Goal: Information Seeking & Learning: Learn about a topic

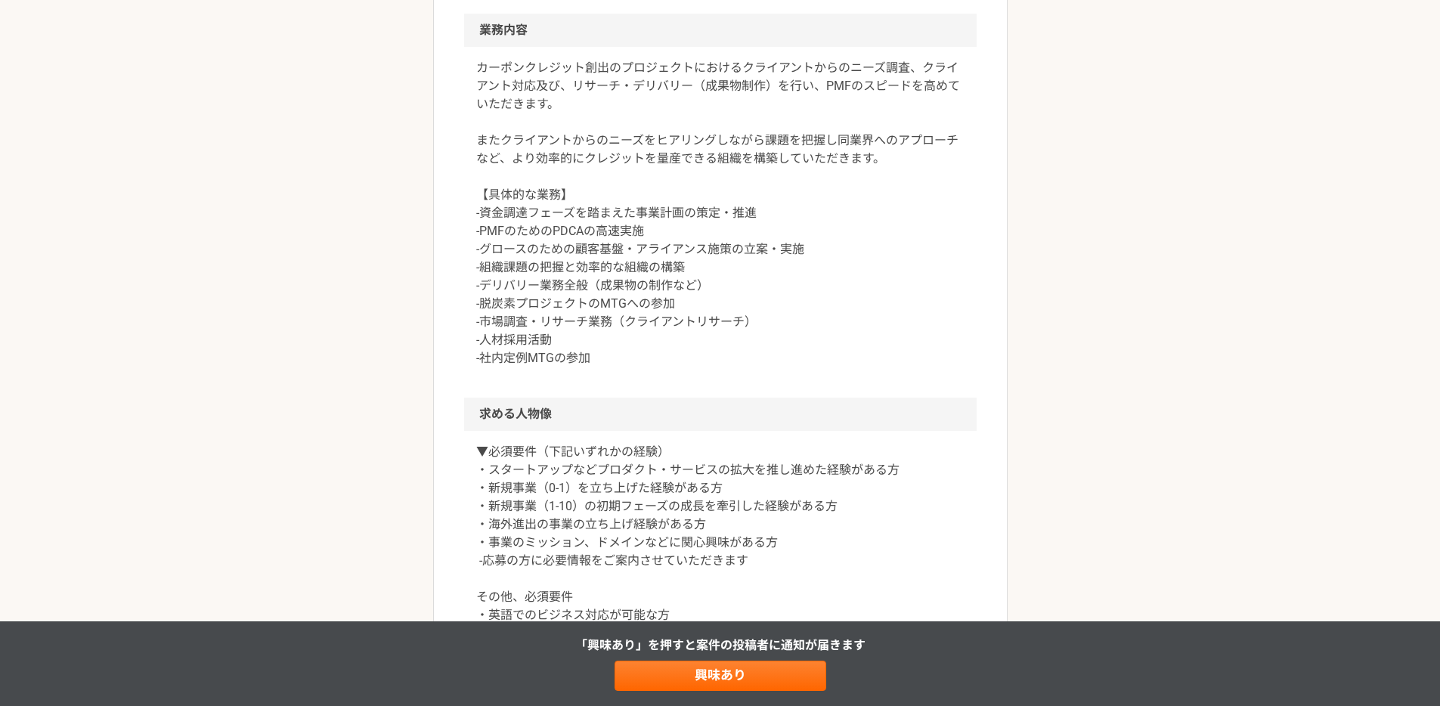
scroll to position [955, 0]
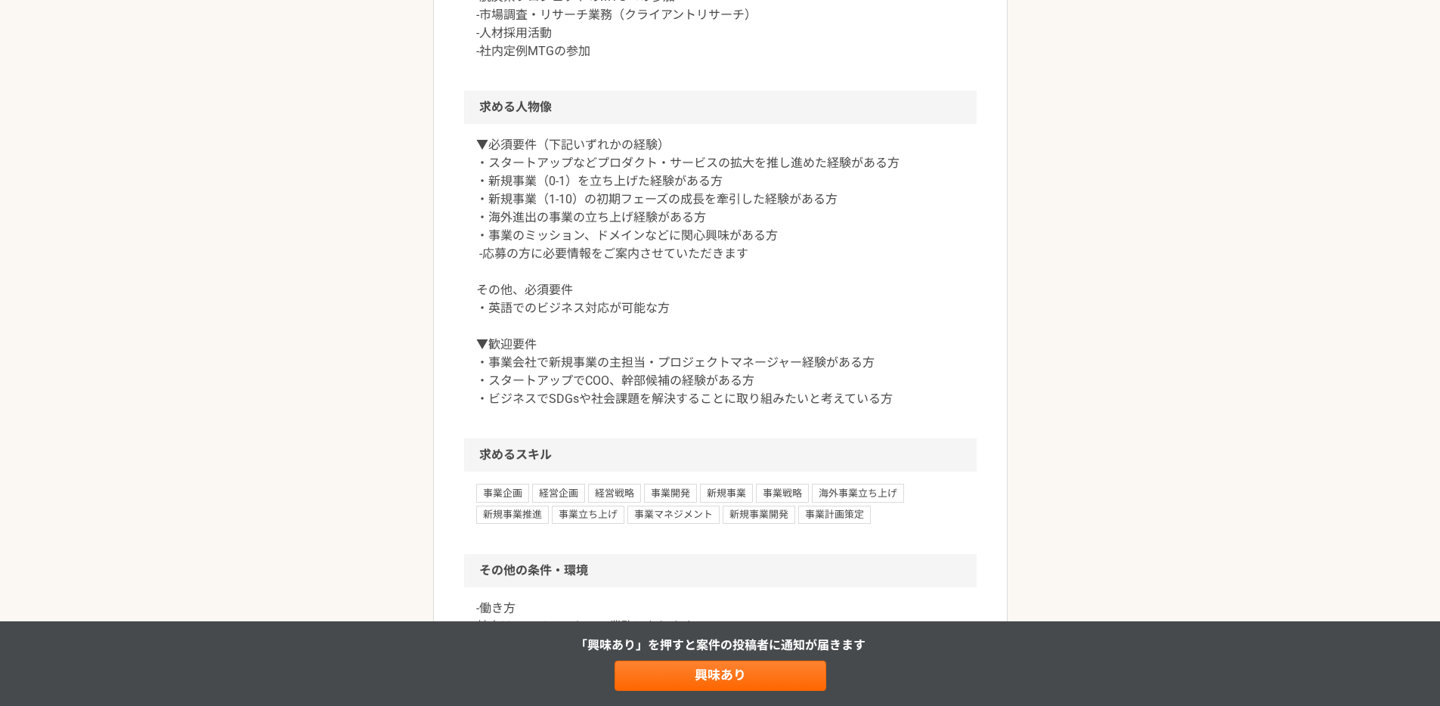
click at [533, 305] on p "▼必須要件（下記いずれかの経験） ・スタートアップなどプロダクト・サービスの拡大を推し進めた経験がある方 ・新規事業（0-1）を立ち上げた経験がある方 ・新規…" at bounding box center [720, 272] width 488 height 272
click at [533, 306] on p "▼必須要件（下記いずれかの経験） ・スタートアップなどプロダクト・サービスの拡大を推し進めた経験がある方 ・新規事業（0-1）を立ち上げた経験がある方 ・新規…" at bounding box center [720, 272] width 488 height 272
click at [314, 335] on div "エンジニア 脱炭素クレジット創出プラットフォーム運営会社でのをCOO候補（幹部候補）を募集 業務委託 企業名非公開（エニィクルーによる仲介） 募集職種 エンジ…" at bounding box center [720, 104] width 1440 height 1996
click at [526, 361] on p "▼必須要件（下記いずれかの経験） ・スタートアップなどプロダクト・サービスの拡大を推し進めた経験がある方 ・新規事業（0-1）を立ち上げた経験がある方 ・新規…" at bounding box center [720, 272] width 488 height 272
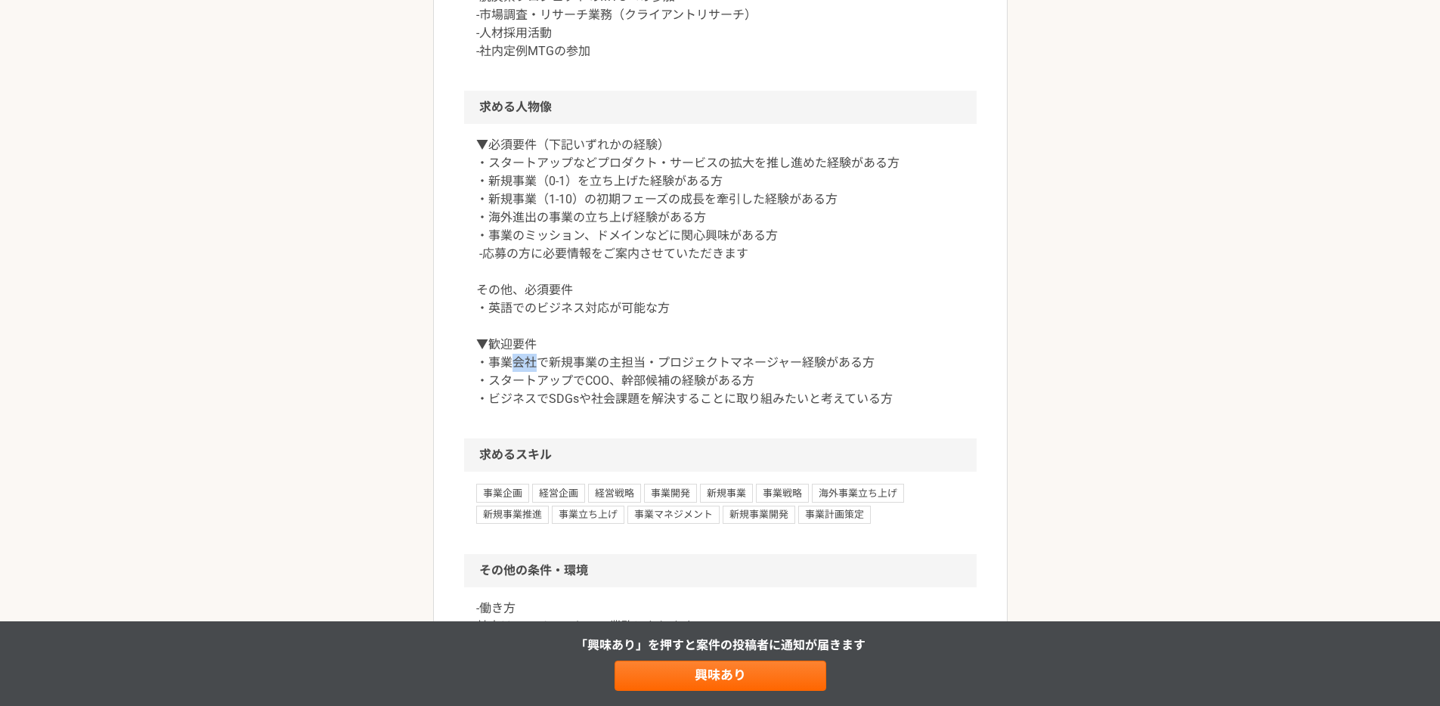
click at [526, 361] on p "▼必須要件（下記いずれかの経験） ・スタートアップなどプロダクト・サービスの拡大を推し進めた経験がある方 ・新規事業（0-1）を立ち上げた経験がある方 ・新規…" at bounding box center [720, 272] width 488 height 272
drag, startPoint x: 324, startPoint y: 367, endPoint x: 338, endPoint y: 366, distance: 14.4
click at [342, 364] on div "エンジニア 脱炭素クレジット創出プラットフォーム運営会社でのをCOO候補（幹部候補）を募集 業務委託 企業名非公開（エニィクルーによる仲介） 募集職種 エンジ…" at bounding box center [720, 104] width 1440 height 1996
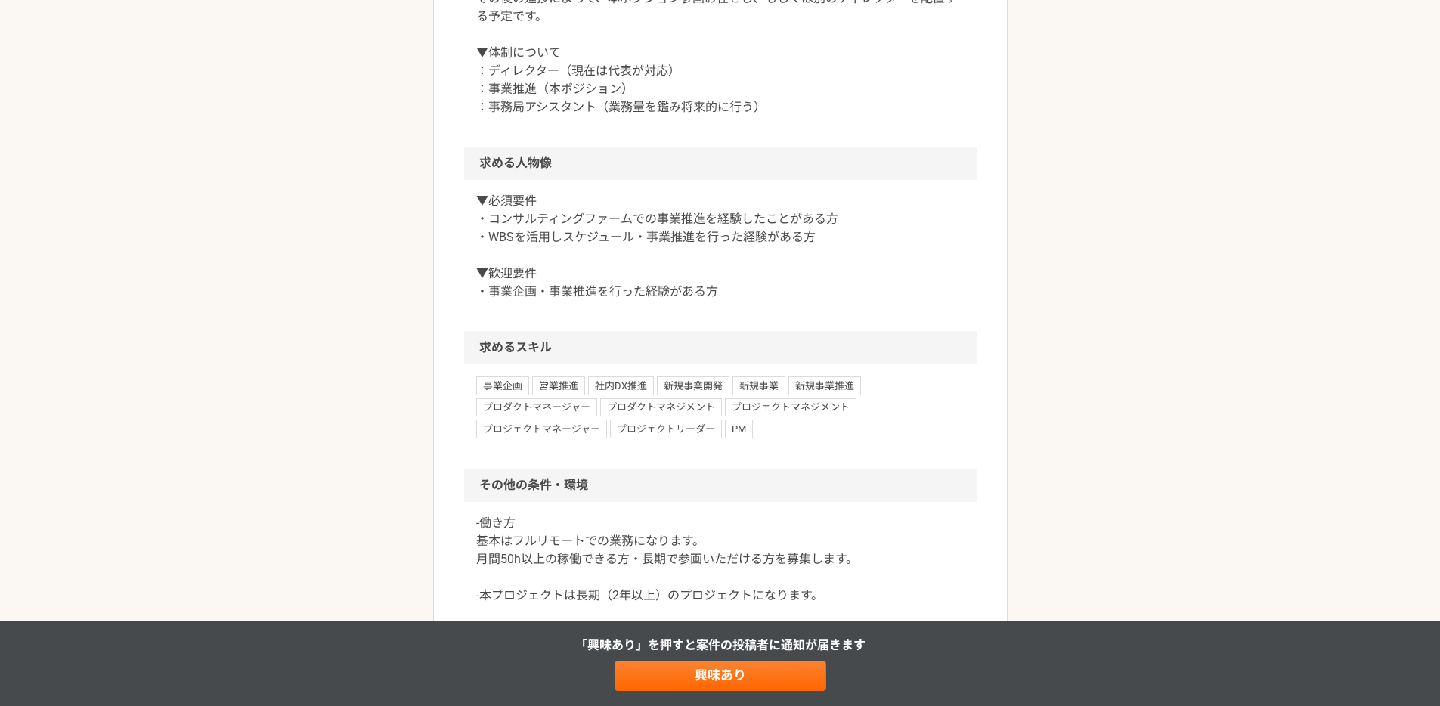
scroll to position [1323, 0]
